Goal: Find specific page/section: Find specific page/section

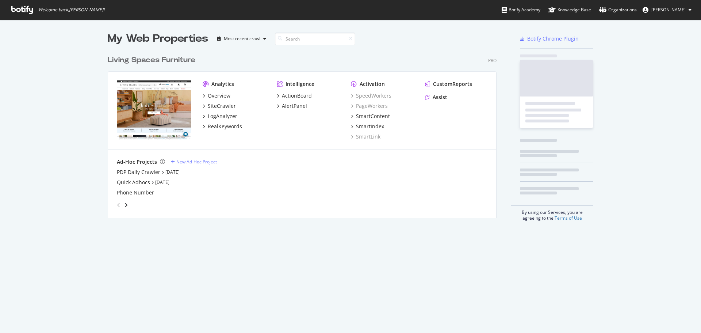
scroll to position [166, 389]
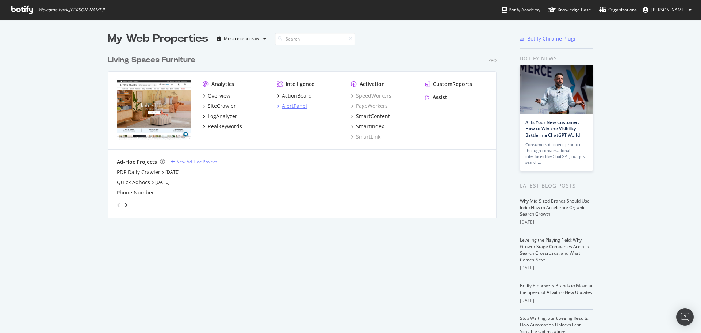
click at [300, 104] on div "AlertPanel" at bounding box center [294, 105] width 25 height 7
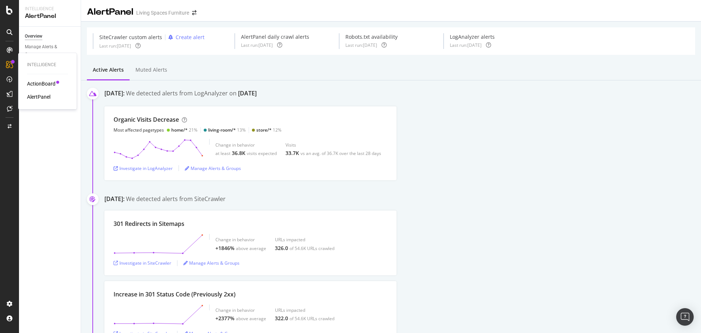
click at [39, 98] on div "AlertPanel" at bounding box center [38, 96] width 23 height 7
click at [44, 84] on div "ActionBoard" at bounding box center [41, 83] width 28 height 7
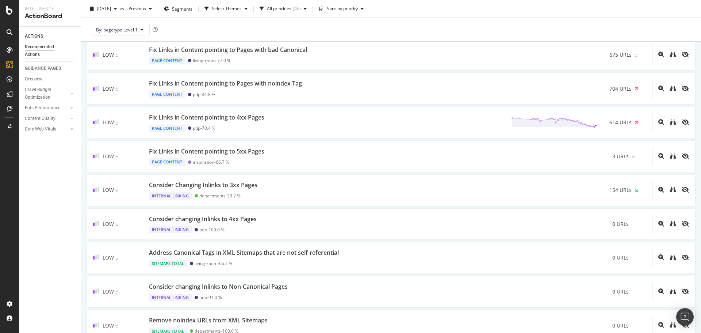
scroll to position [877, 0]
